Goal: Information Seeking & Learning: Learn about a topic

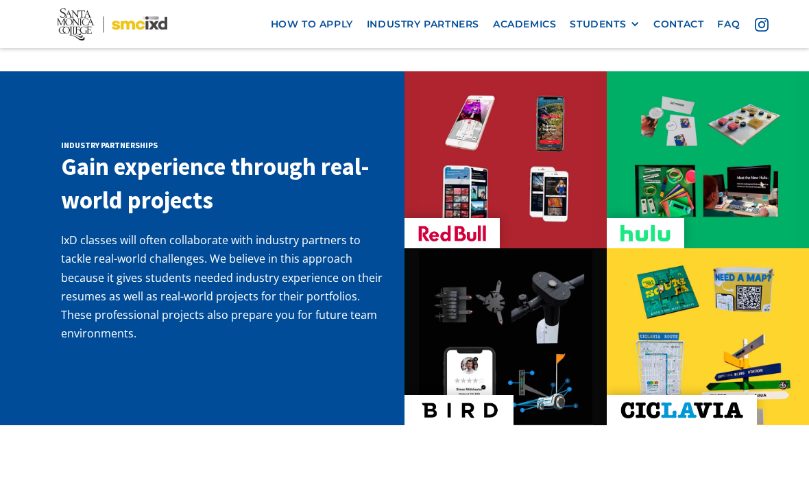
scroll to position [2179, 0]
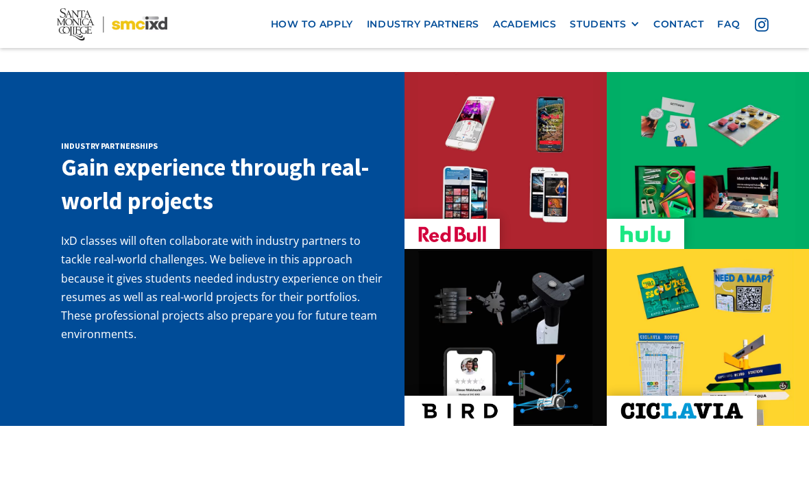
click at [714, 256] on img at bounding box center [707, 337] width 175 height 175
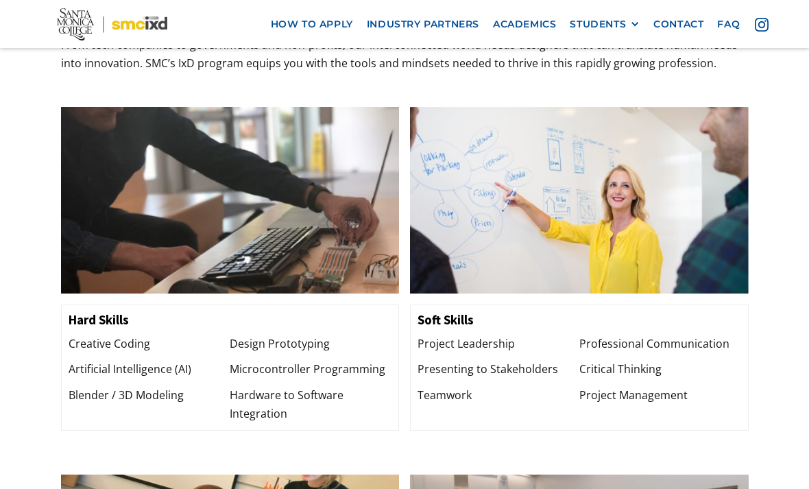
scroll to position [1333, 0]
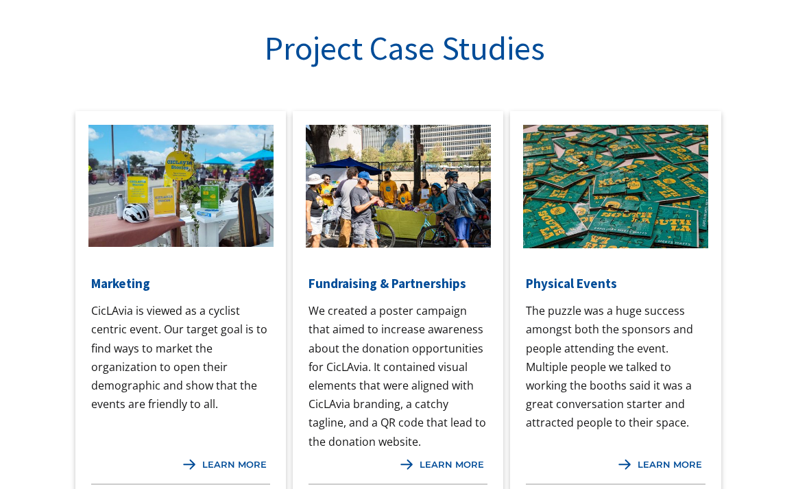
scroll to position [1075, 0]
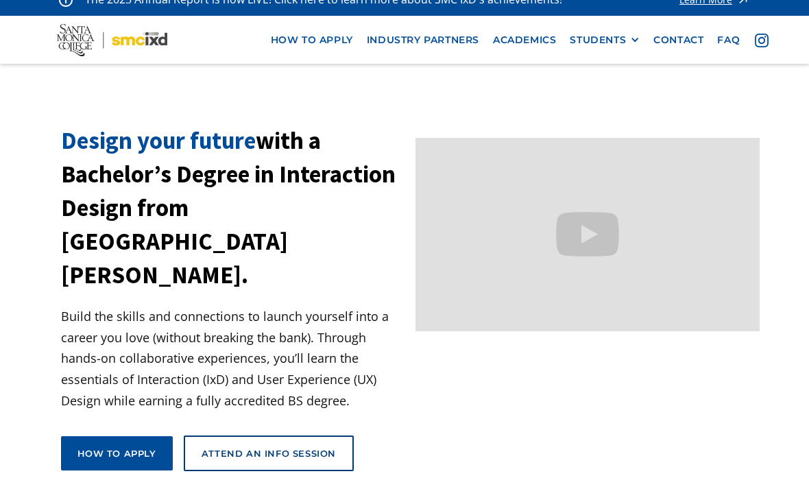
scroll to position [17, 0]
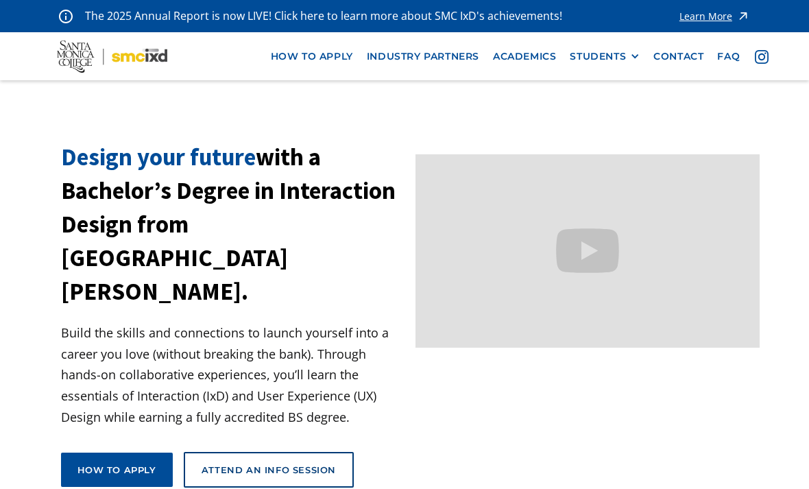
click at [624, 61] on div "STUDENTS" at bounding box center [597, 57] width 56 height 12
click at [668, 83] on link "GRAD SHOW 2025" at bounding box center [630, 81] width 123 height 25
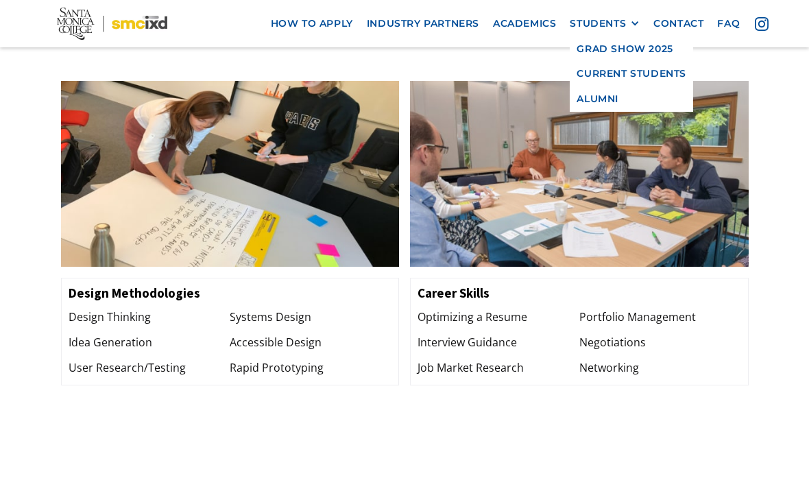
scroll to position [1955, 0]
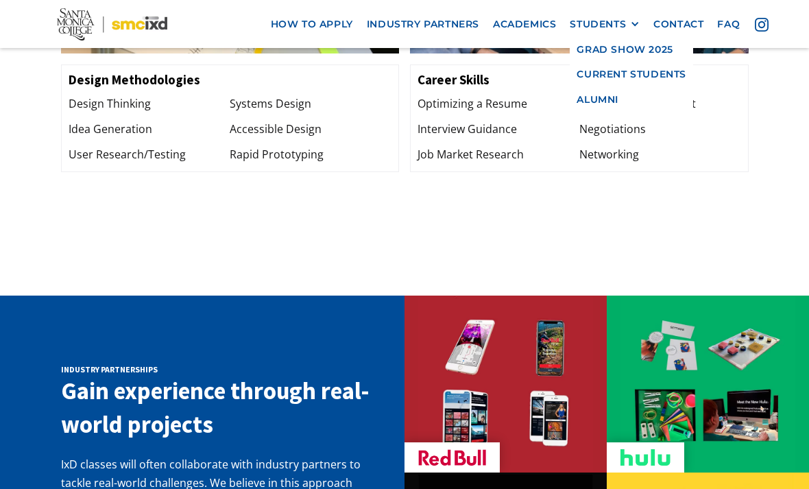
click at [516, 36] on link "Academics" at bounding box center [524, 24] width 77 height 25
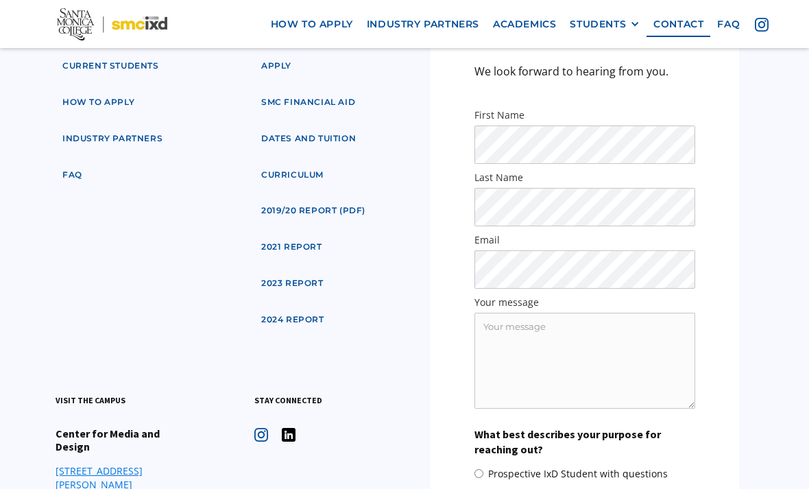
scroll to position [1599, 0]
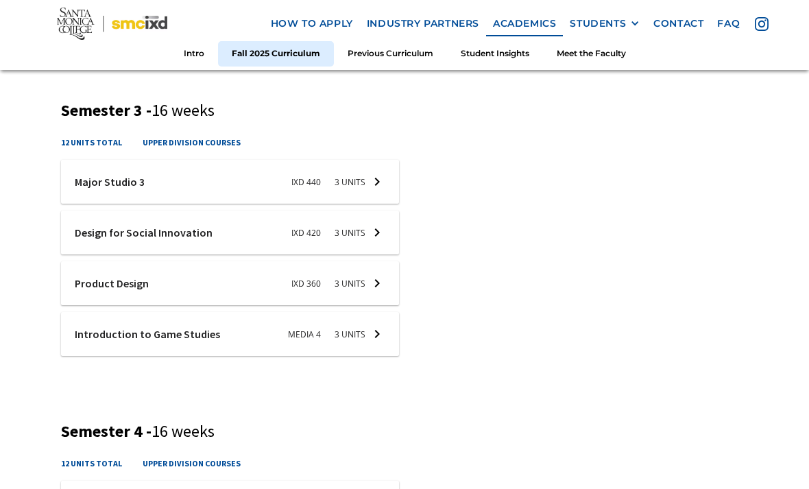
scroll to position [1372, 0]
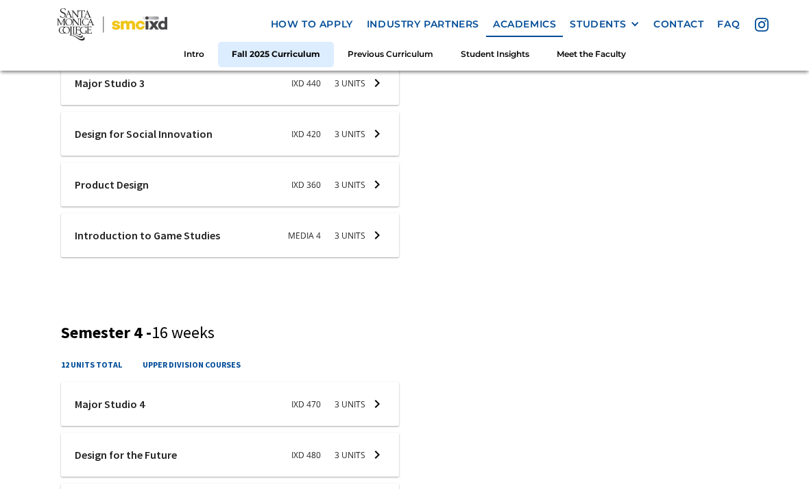
click at [377, 236] on div at bounding box center [230, 235] width 338 height 44
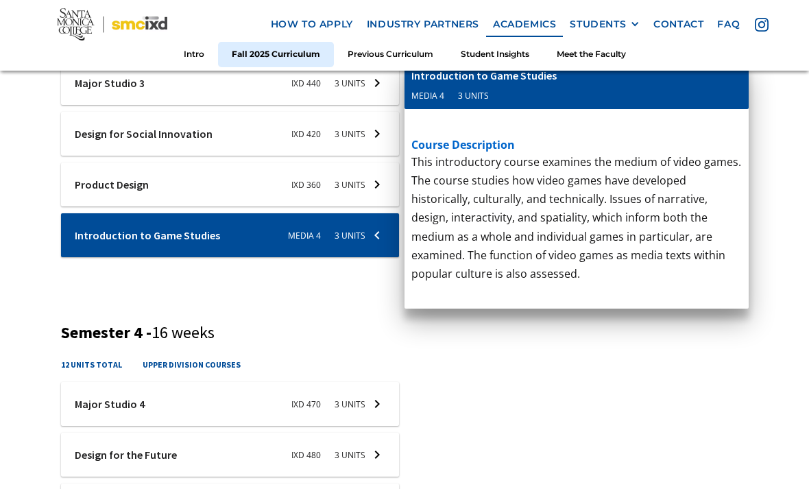
click at [729, 371] on p "‍" at bounding box center [576, 367] width 330 height 18
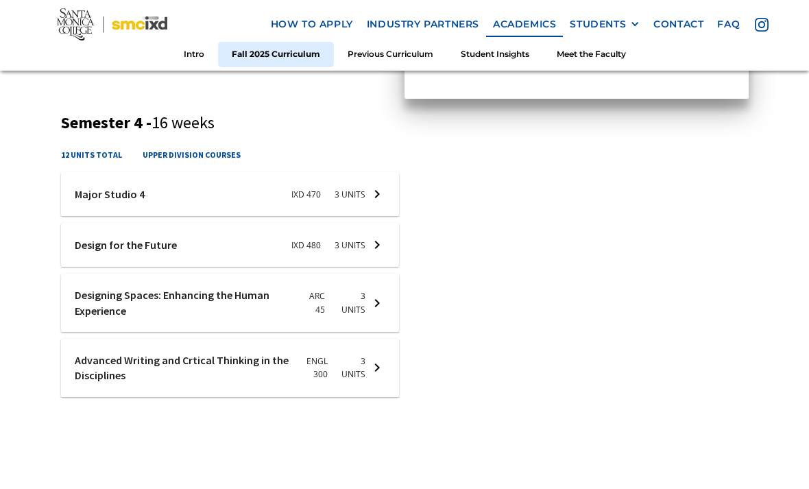
scroll to position [1601, 0]
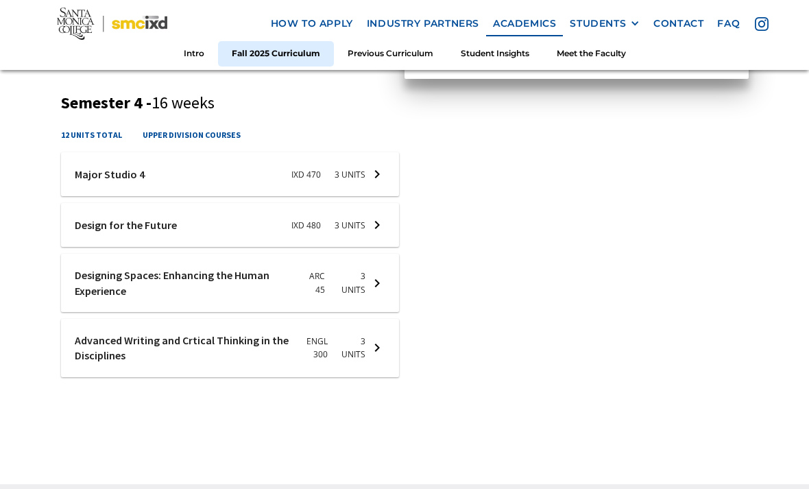
click at [85, 170] on div at bounding box center [230, 175] width 338 height 44
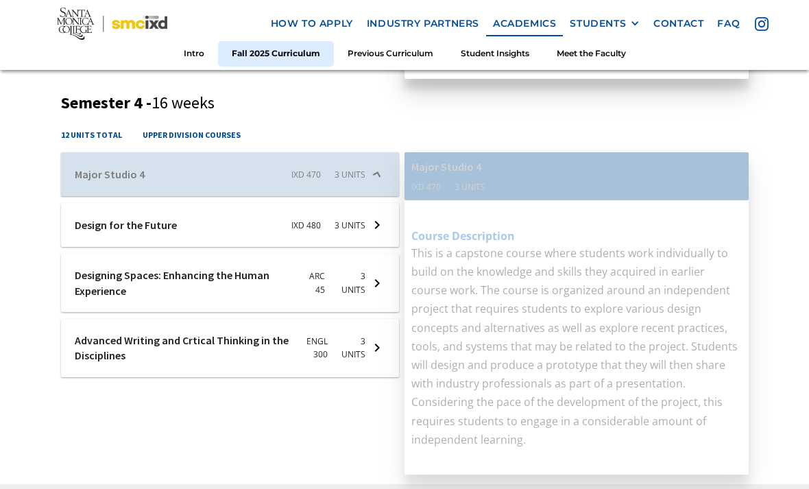
scroll to position [1602, 0]
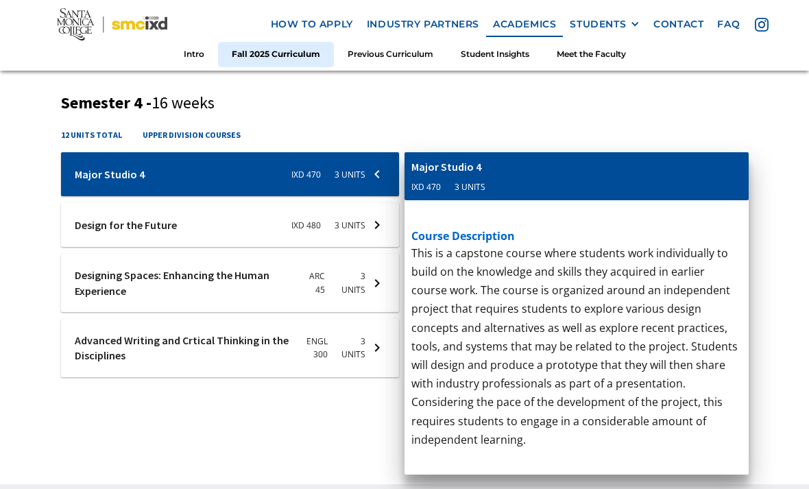
click at [88, 218] on div at bounding box center [230, 225] width 338 height 44
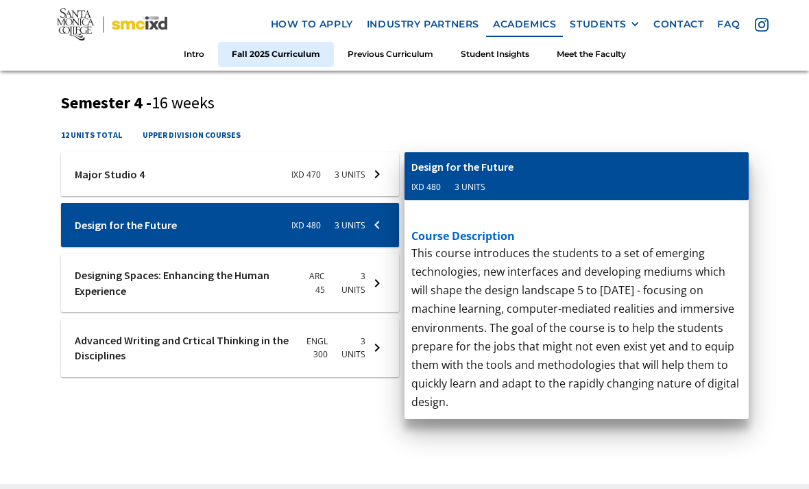
click at [369, 286] on div at bounding box center [230, 283] width 338 height 58
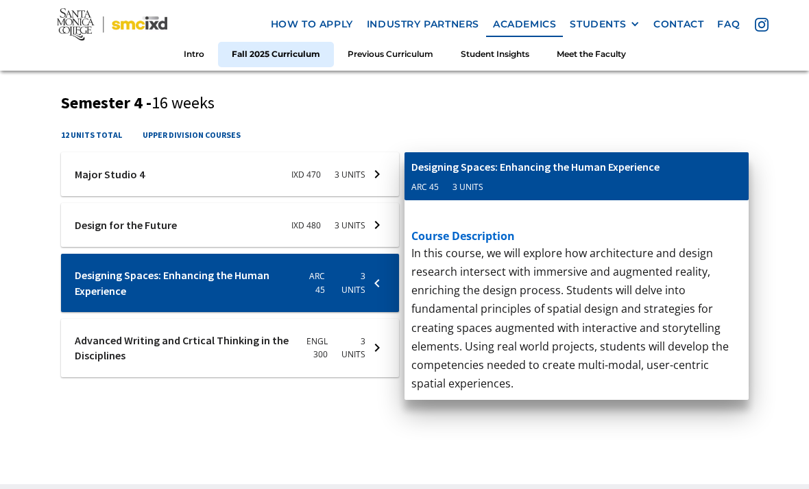
click at [369, 356] on div at bounding box center [230, 348] width 338 height 58
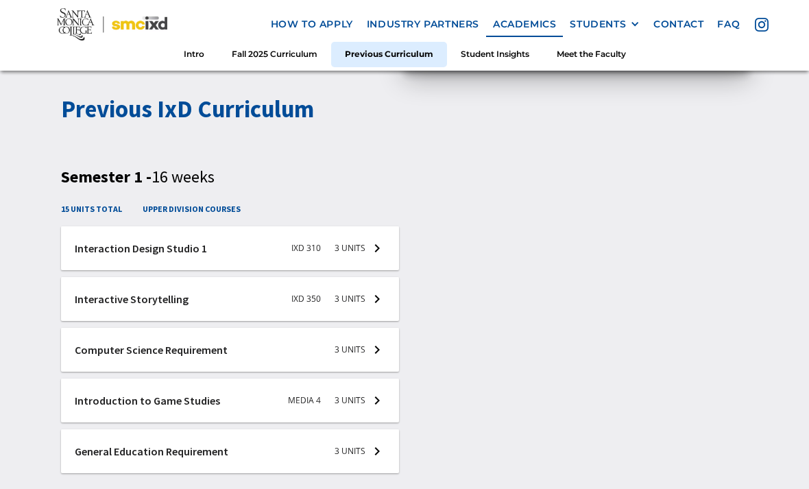
scroll to position [2077, 0]
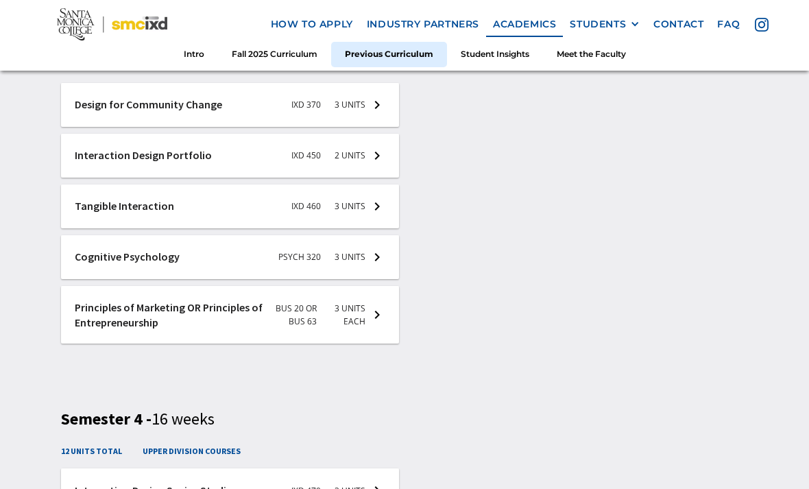
scroll to position [2948, 0]
click at [85, 106] on div at bounding box center [230, 106] width 338 height 44
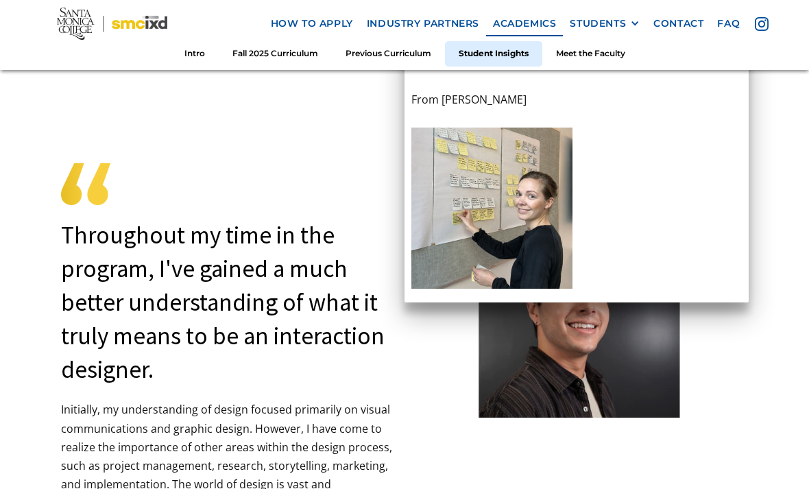
scroll to position [3710, 0]
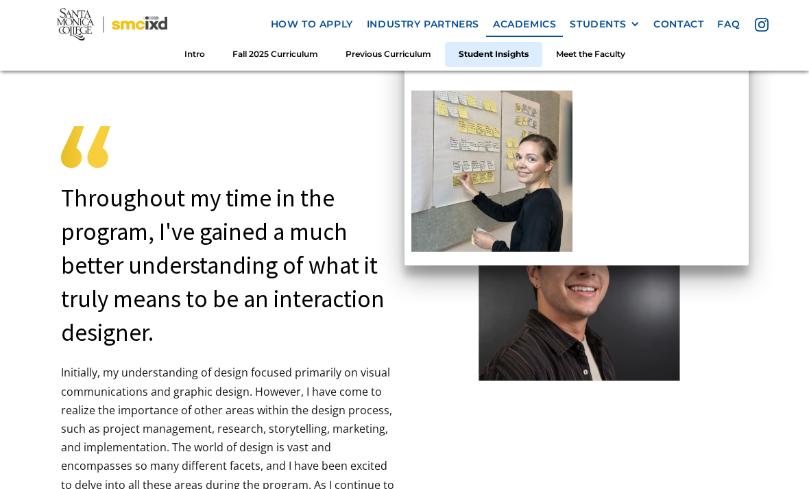
click at [380, 299] on div "Throughout my time in the program, I've gained a much better understanding of w…" at bounding box center [228, 266] width 335 height 168
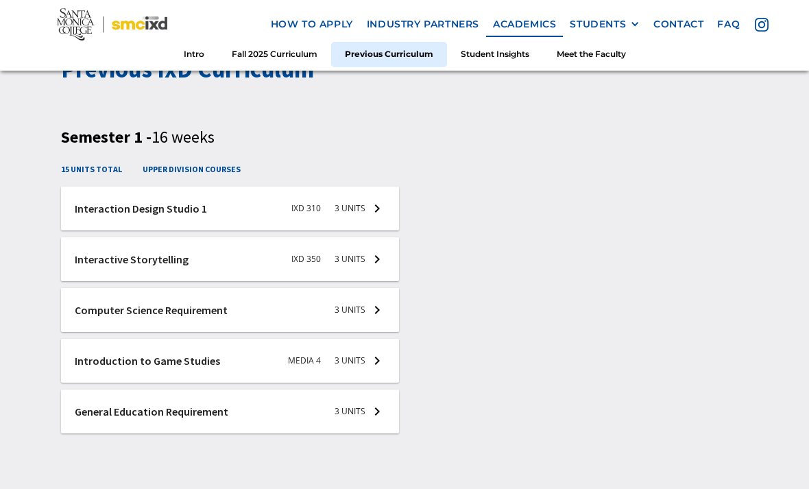
scroll to position [2087, 0]
click at [99, 204] on div at bounding box center [230, 209] width 338 height 44
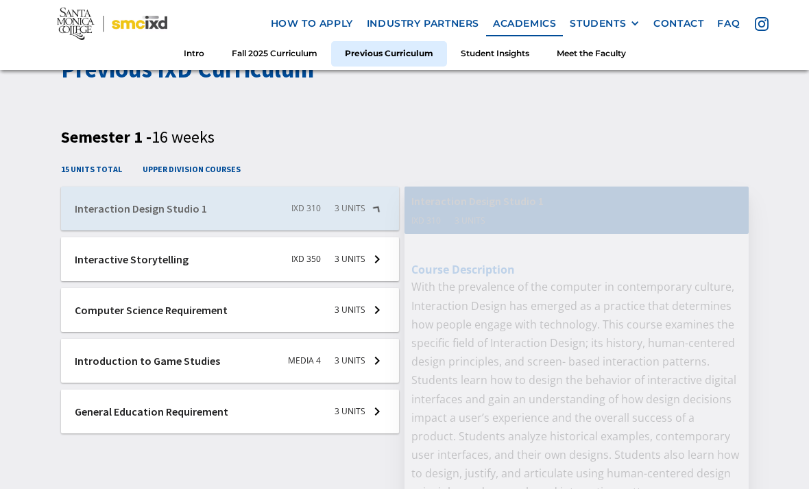
scroll to position [2088, 0]
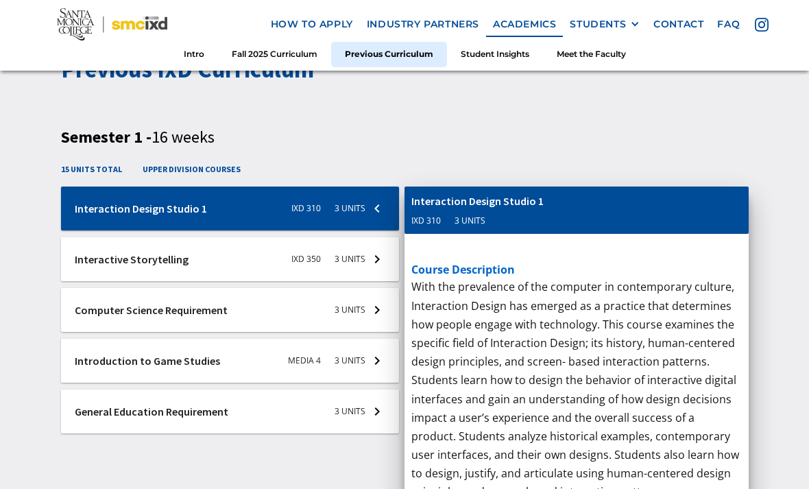
click at [132, 260] on div at bounding box center [230, 259] width 338 height 44
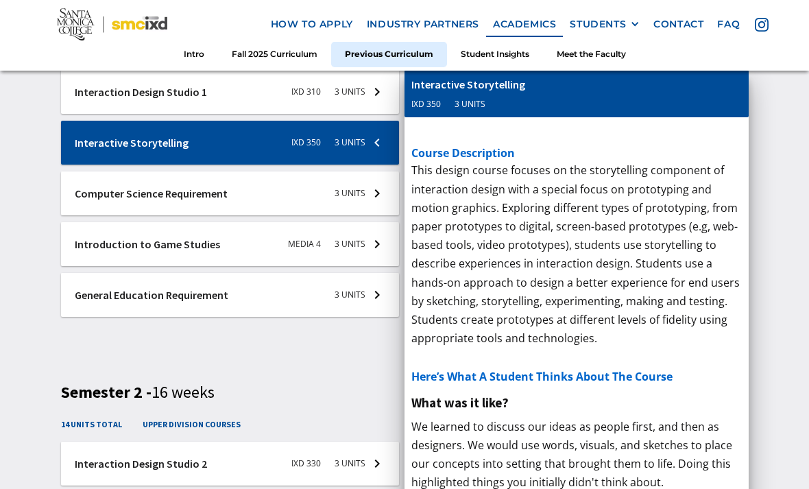
scroll to position [2204, 0]
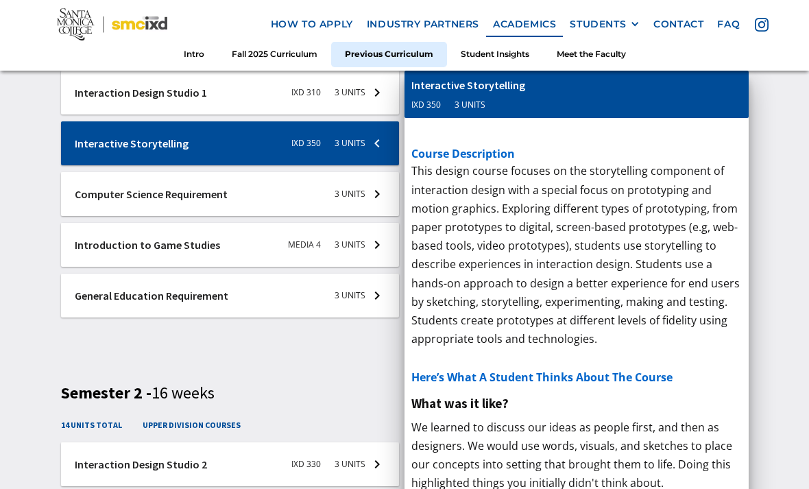
click at [85, 176] on div at bounding box center [230, 194] width 338 height 44
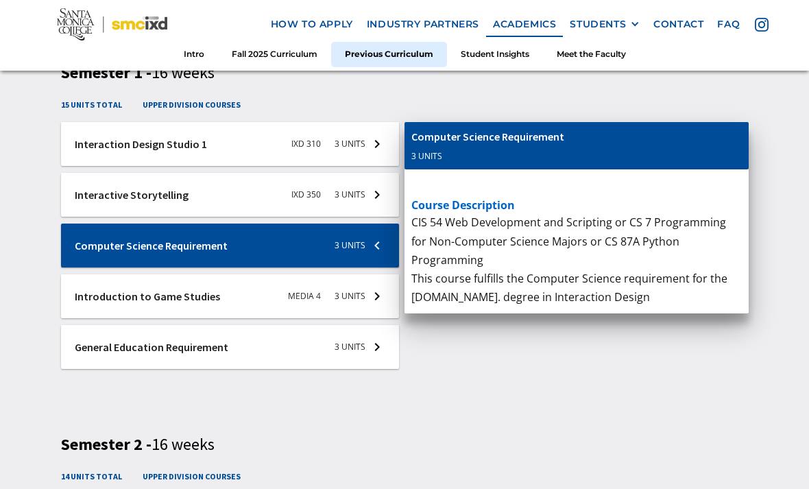
scroll to position [2150, 0]
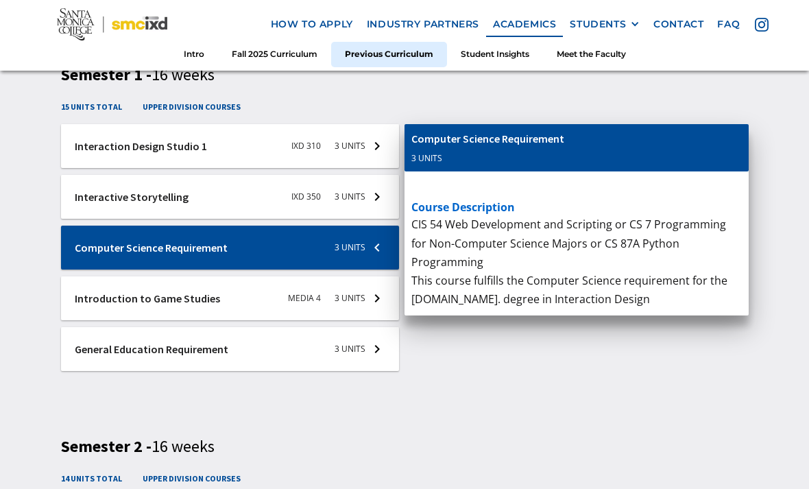
click at [117, 299] on div at bounding box center [230, 298] width 338 height 44
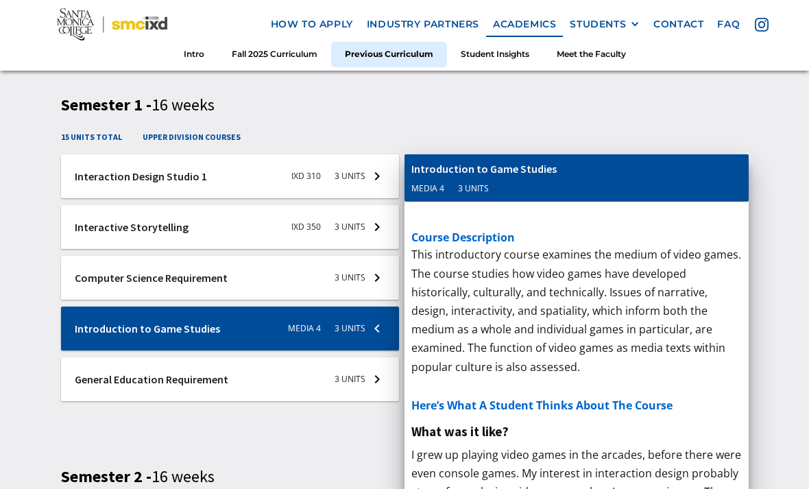
scroll to position [2119, 0]
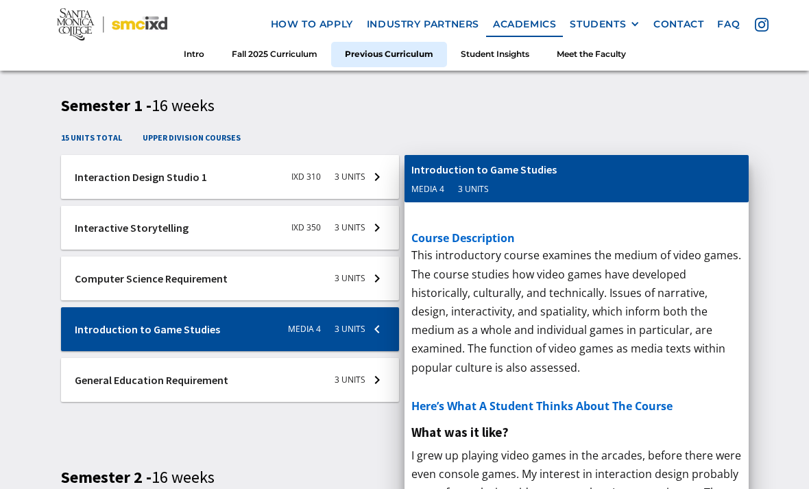
click at [360, 375] on div at bounding box center [230, 380] width 338 height 44
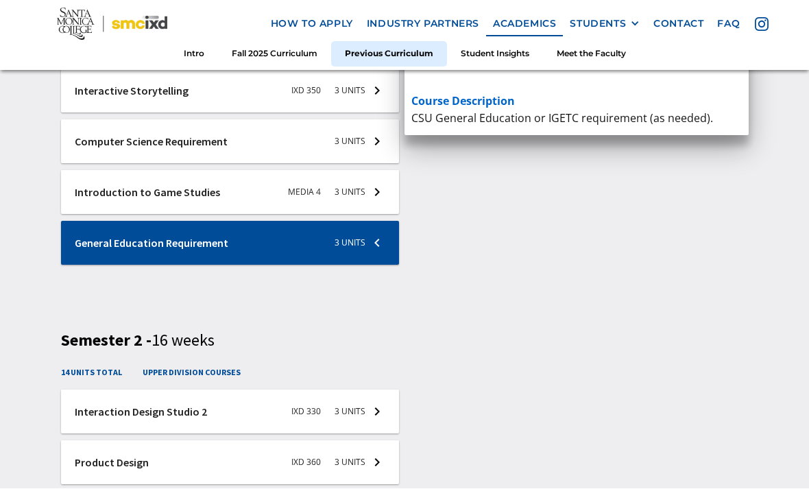
click at [319, 411] on div at bounding box center [230, 412] width 338 height 44
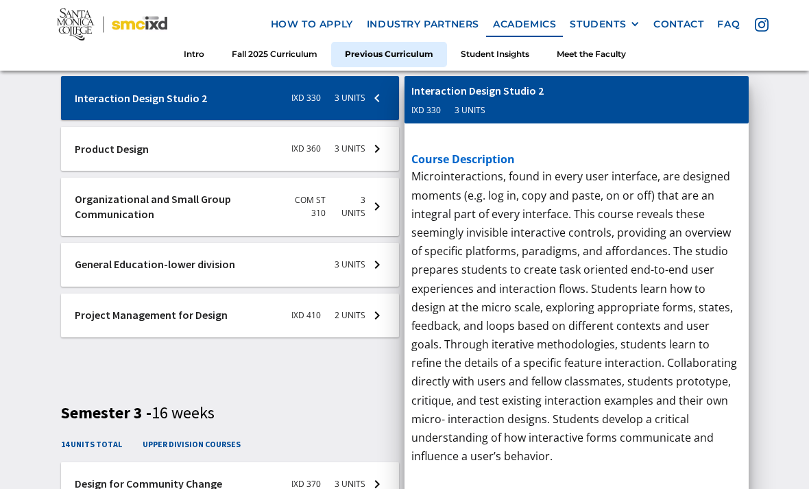
scroll to position [2568, 0]
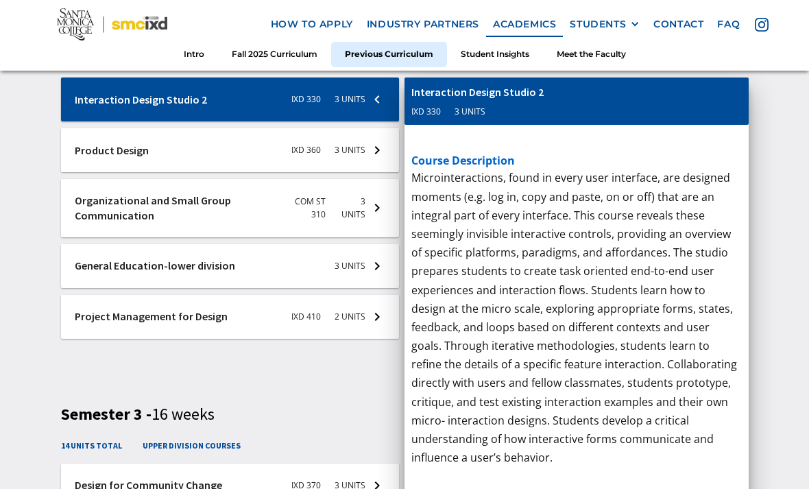
click at [354, 316] on div at bounding box center [230, 317] width 338 height 44
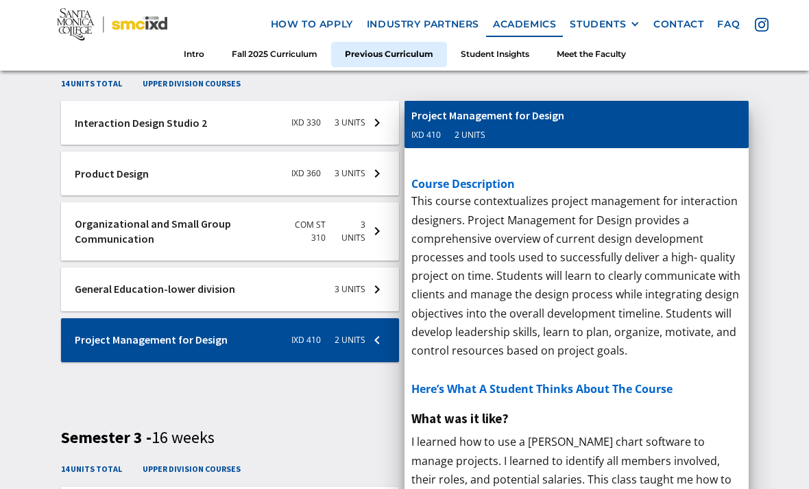
scroll to position [2569, 0]
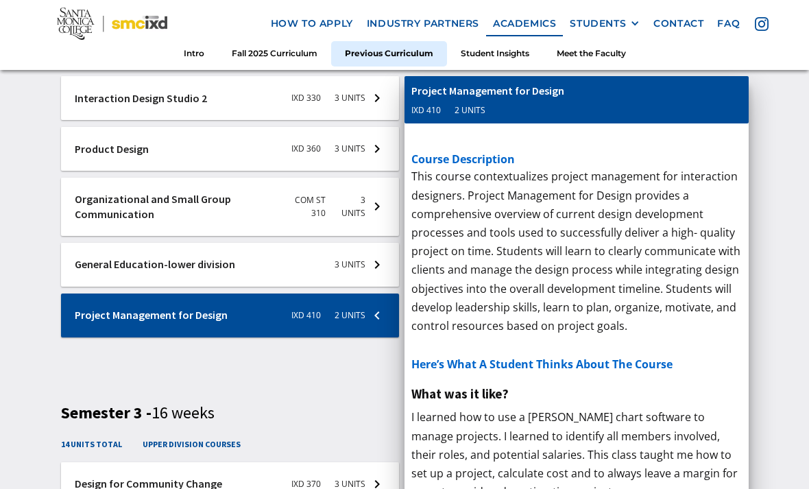
click at [370, 219] on div at bounding box center [230, 207] width 338 height 58
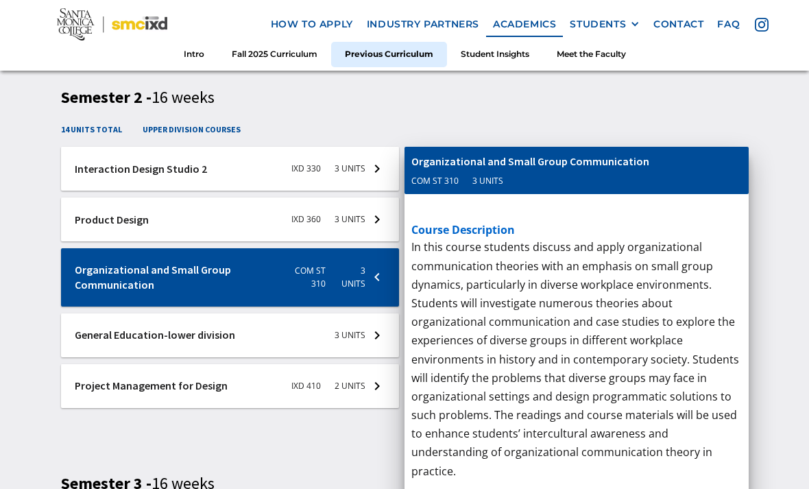
scroll to position [2498, 0]
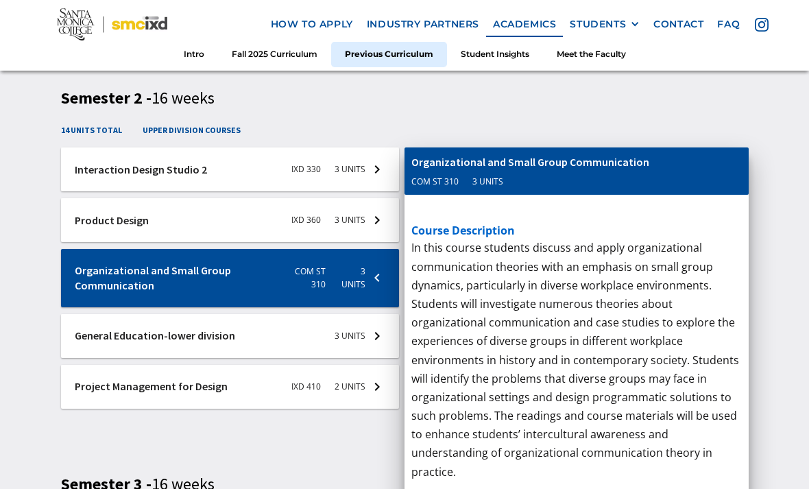
click at [344, 223] on div at bounding box center [230, 220] width 338 height 44
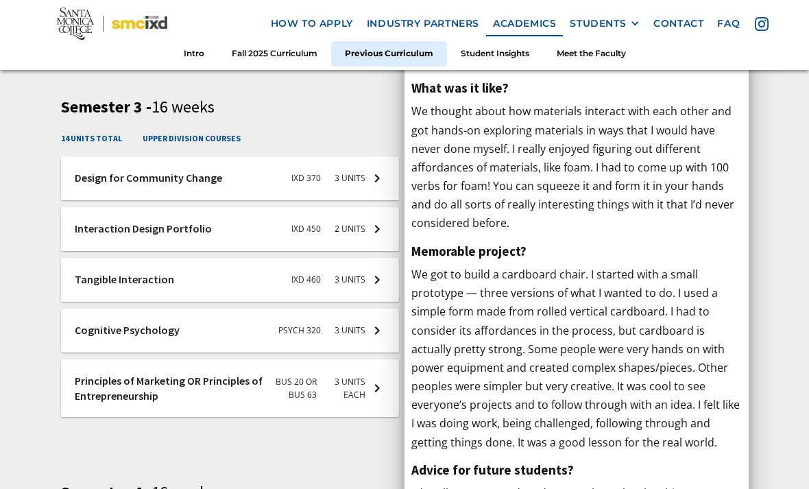
scroll to position [2841, 0]
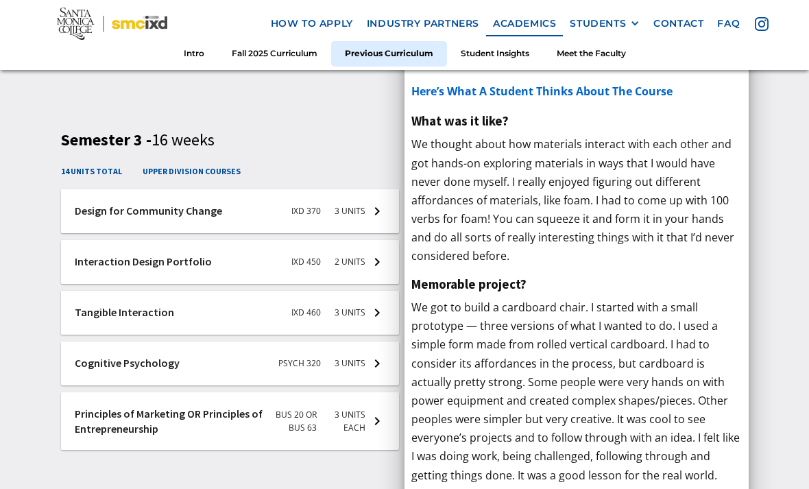
click at [345, 260] on div at bounding box center [230, 262] width 338 height 44
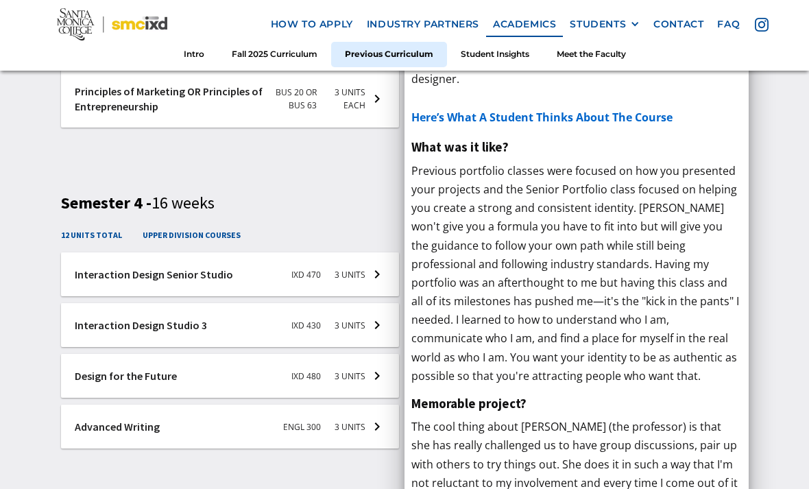
scroll to position [3165, 0]
